Goal: Find specific page/section: Find specific page/section

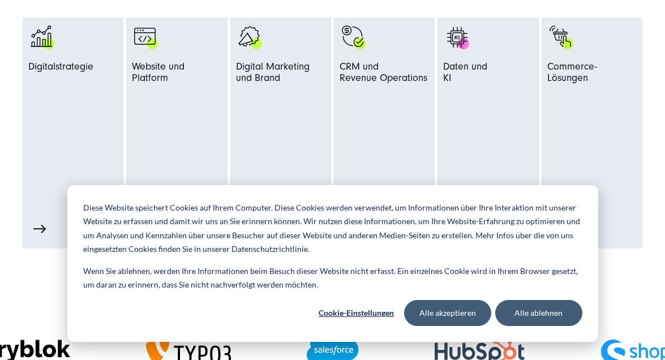
click at [523, 313] on button "Alle ablehnen" at bounding box center [539, 313] width 87 height 26
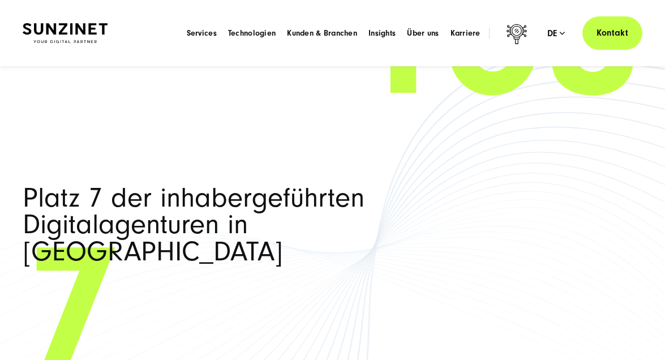
scroll to position [4608, 0]
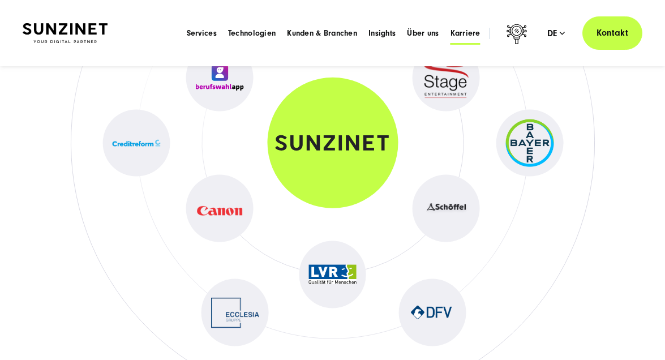
click at [479, 33] on span "Karriere" at bounding box center [466, 33] width 30 height 11
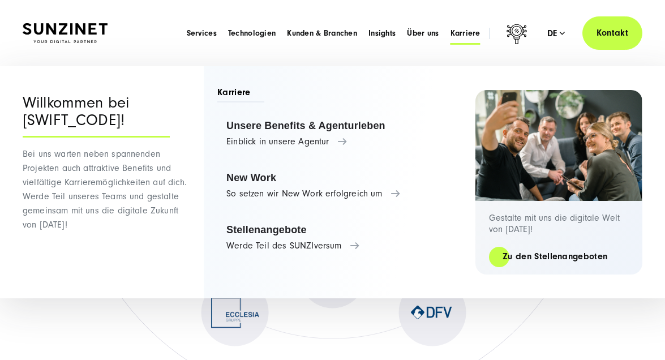
click at [466, 35] on span "Karriere" at bounding box center [466, 33] width 30 height 11
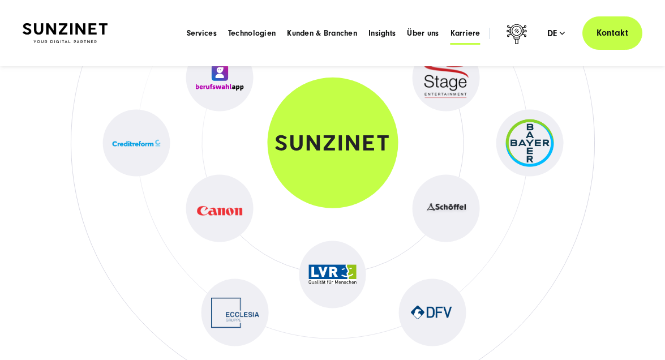
click at [462, 34] on span "Karriere" at bounding box center [466, 33] width 30 height 11
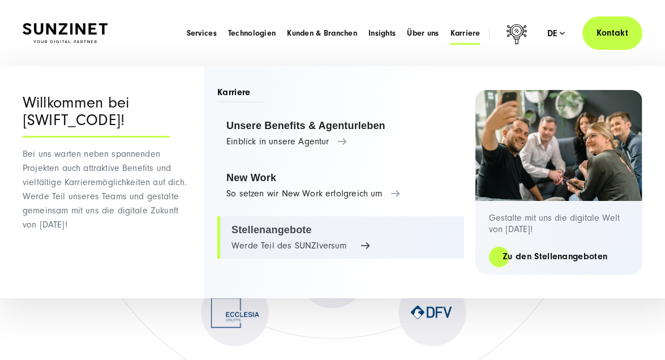
click at [306, 237] on link "Stellenangebote Werde Teil des SUNZIversum" at bounding box center [340, 237] width 247 height 43
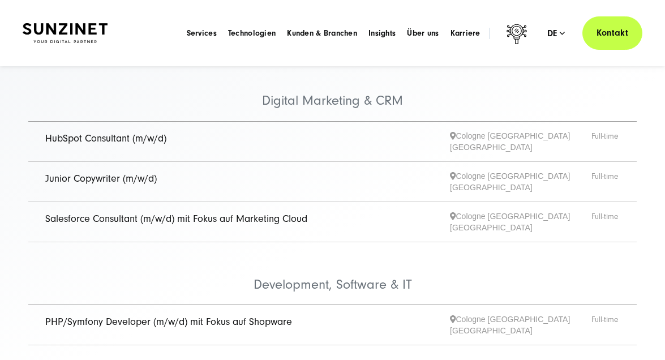
scroll to position [228, 0]
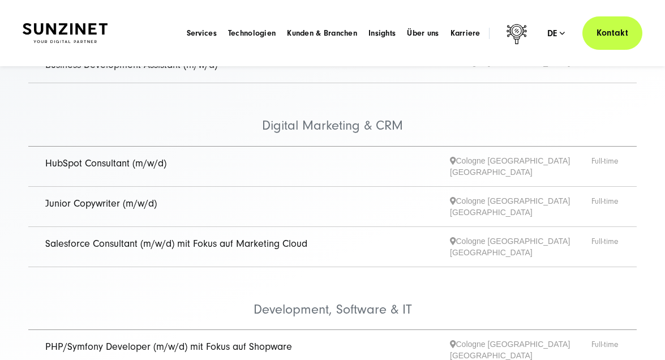
click at [93, 198] on link "Junior Copywriter (m/w/d)" at bounding box center [101, 204] width 112 height 12
click at [87, 198] on link "Junior Copywriter (m/w/d)" at bounding box center [101, 204] width 112 height 12
